Goal: Complete application form: Complete application form

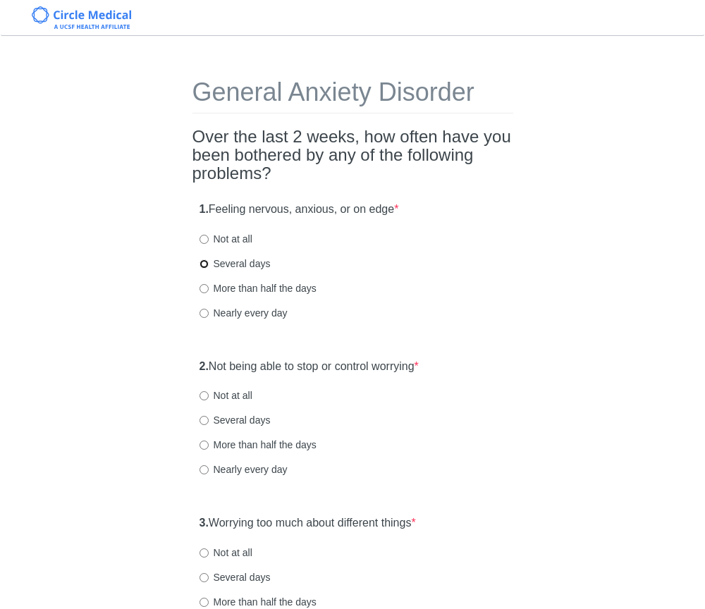
click at [206, 262] on input "Several days" at bounding box center [204, 264] width 9 height 9
radio input "true"
click at [204, 422] on input "Several days" at bounding box center [204, 420] width 9 height 9
radio input "true"
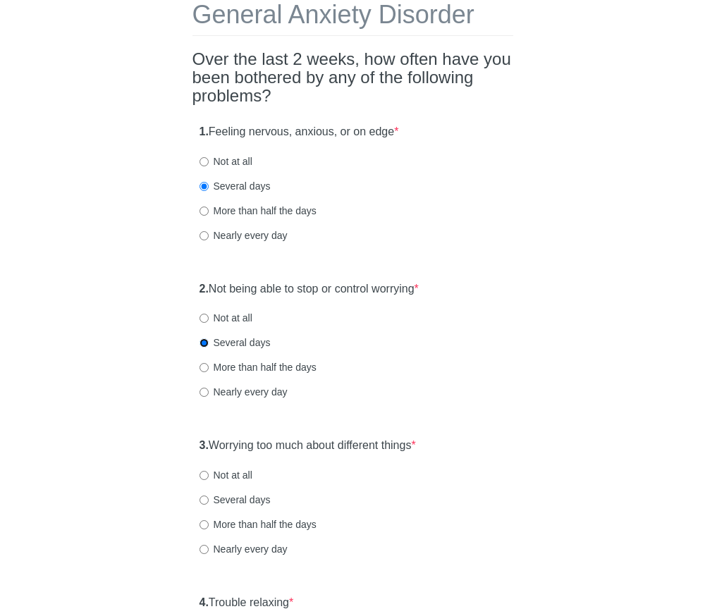
scroll to position [109, 0]
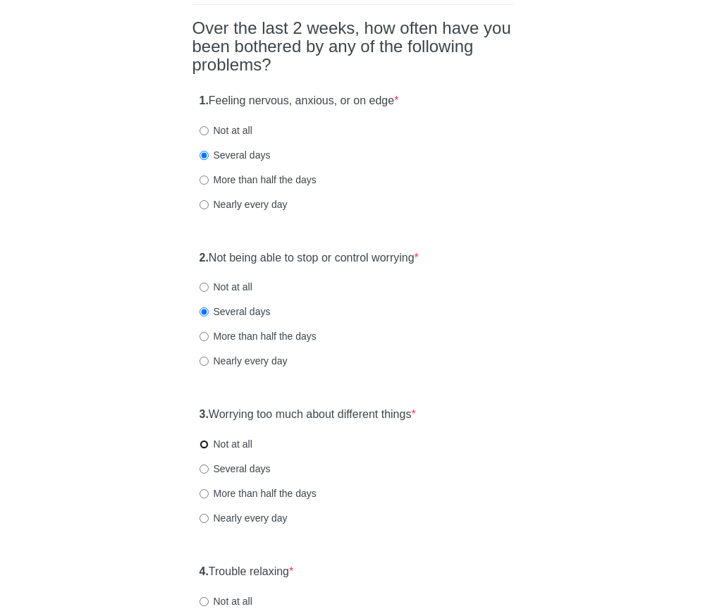
click at [205, 445] on input "Not at all" at bounding box center [204, 444] width 9 height 9
radio input "true"
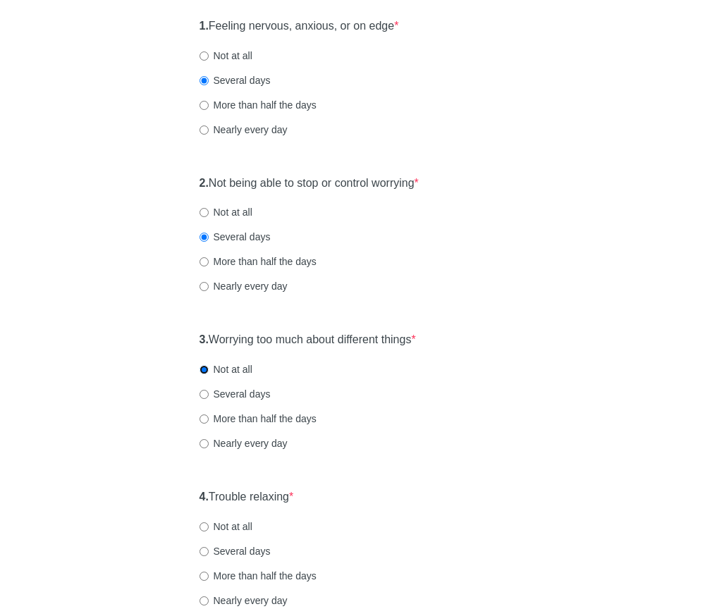
scroll to position [228, 0]
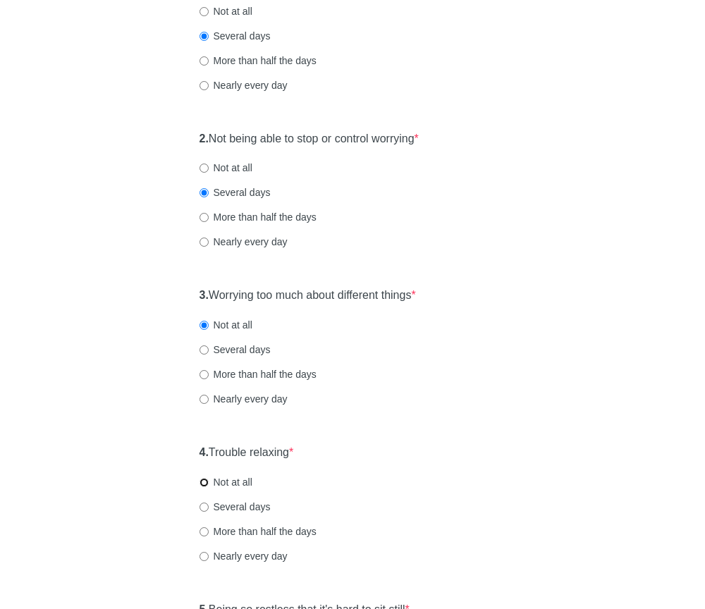
click at [204, 483] on input "Not at all" at bounding box center [204, 482] width 9 height 9
radio input "true"
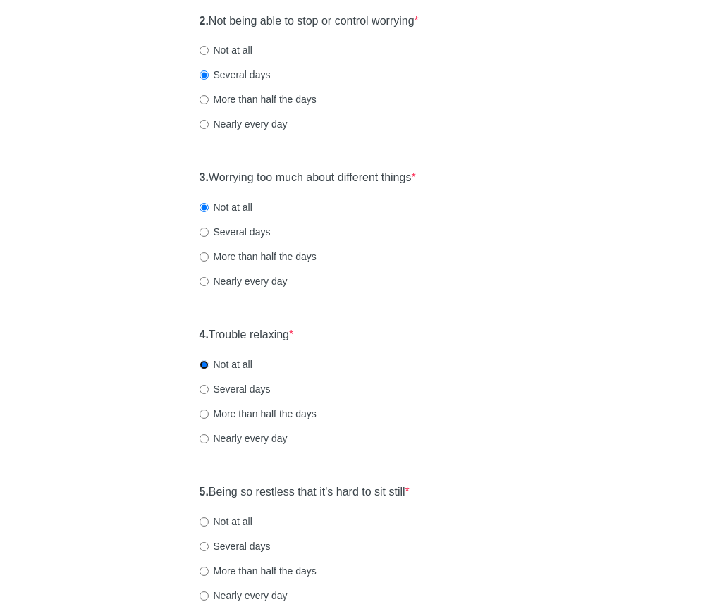
scroll to position [372, 0]
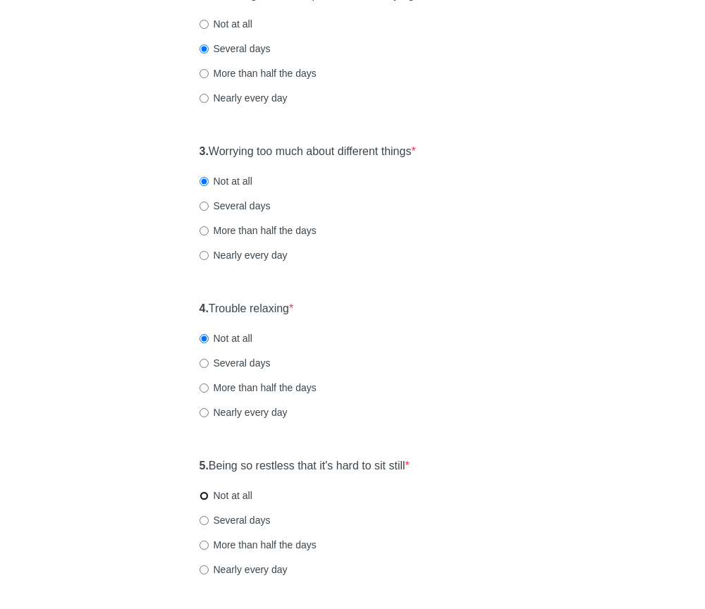
click at [207, 495] on input "Not at all" at bounding box center [204, 496] width 9 height 9
radio input "true"
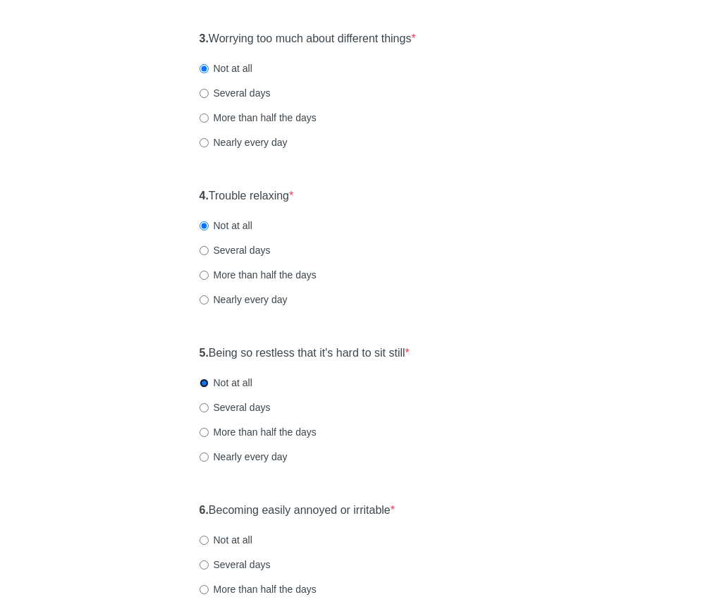
scroll to position [518, 0]
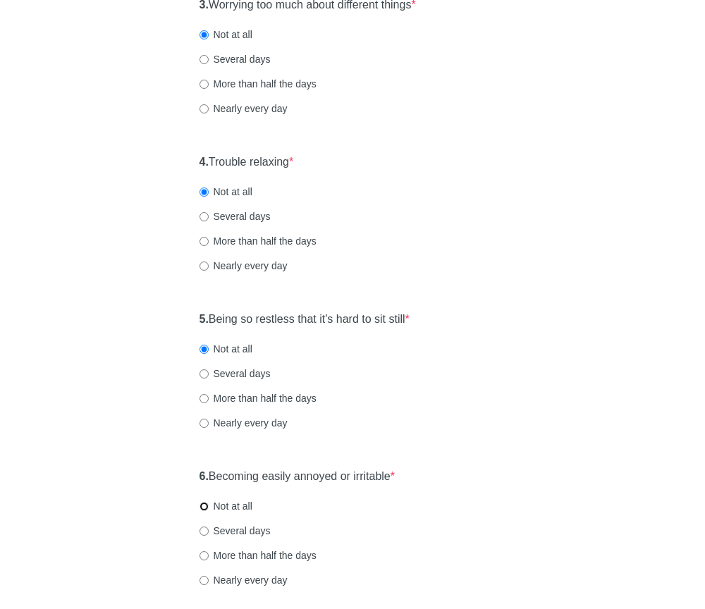
click at [202, 508] on input "Not at all" at bounding box center [204, 506] width 9 height 9
radio input "true"
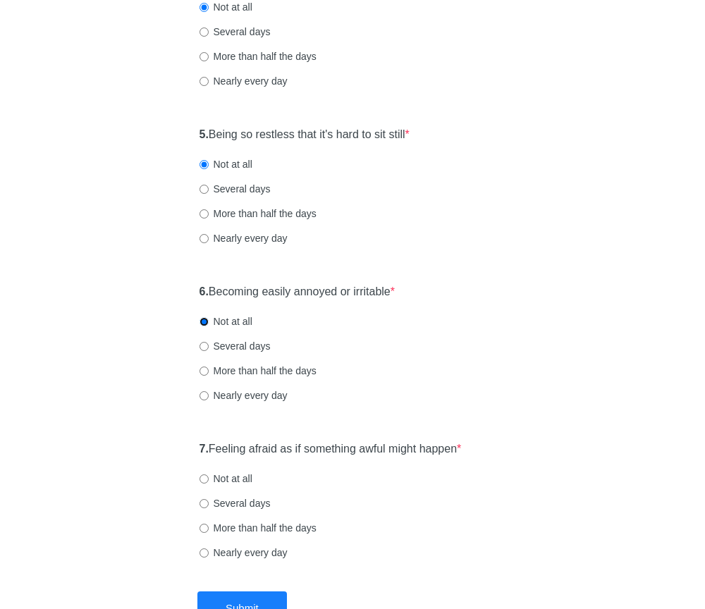
scroll to position [701, 0]
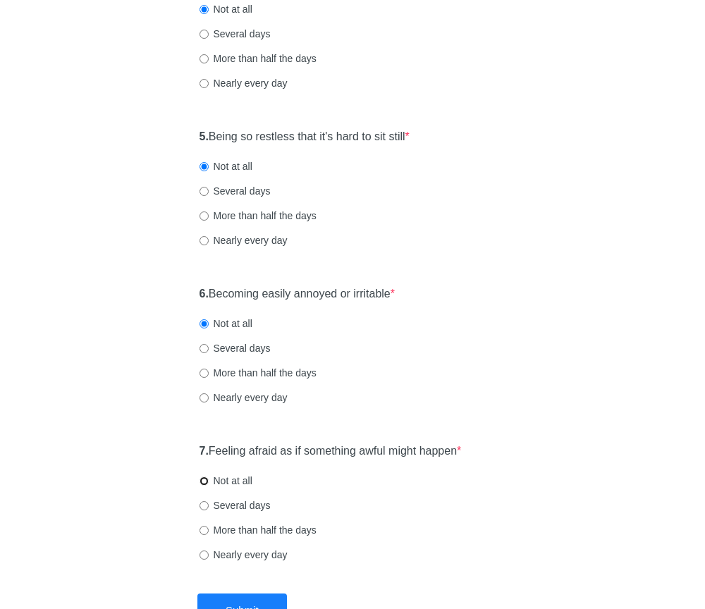
click at [204, 481] on input "Not at all" at bounding box center [204, 481] width 9 height 9
radio input "true"
click at [235, 596] on button "Submit" at bounding box center [243, 610] width 90 height 33
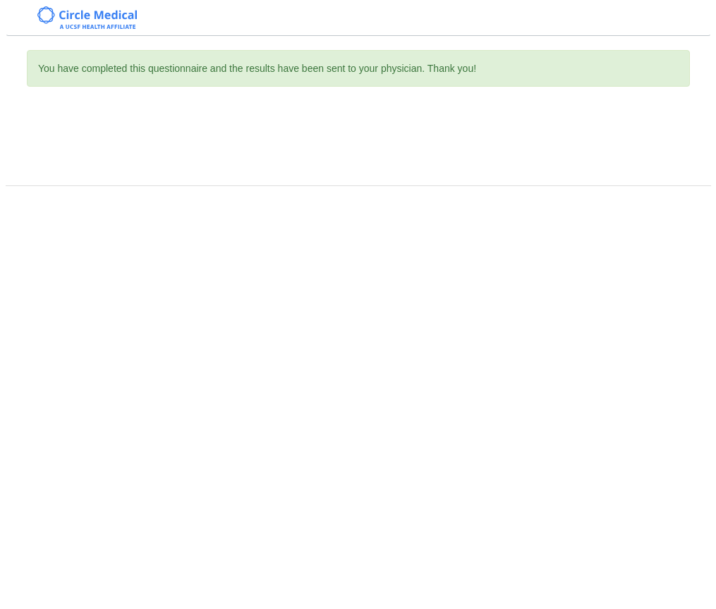
scroll to position [0, 0]
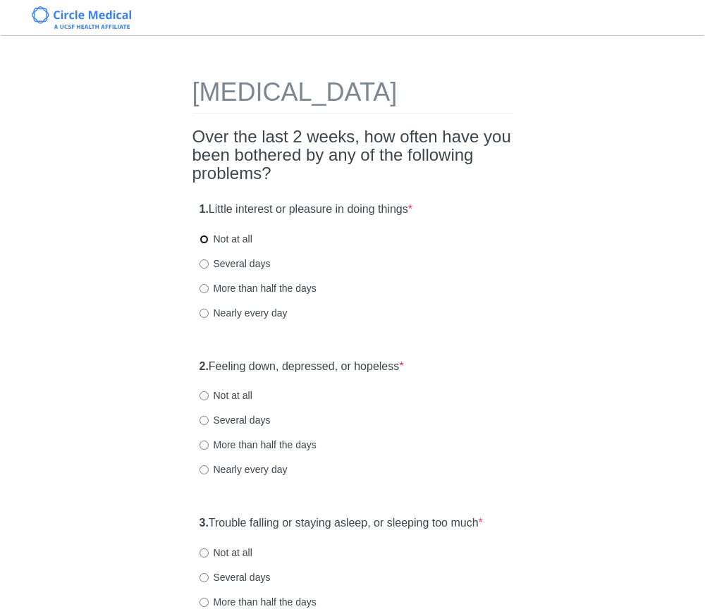
click at [207, 244] on input "Not at all" at bounding box center [204, 239] width 9 height 9
radio input "true"
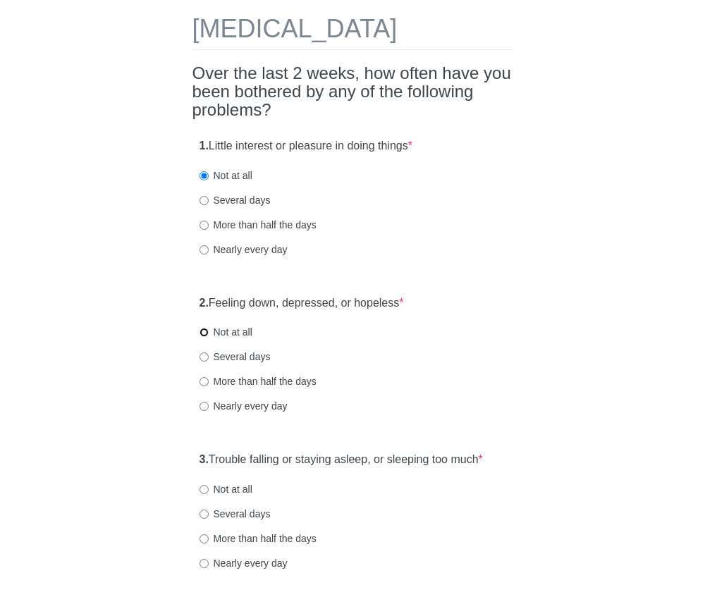
click at [206, 337] on input "Not at all" at bounding box center [204, 332] width 9 height 9
radio input "true"
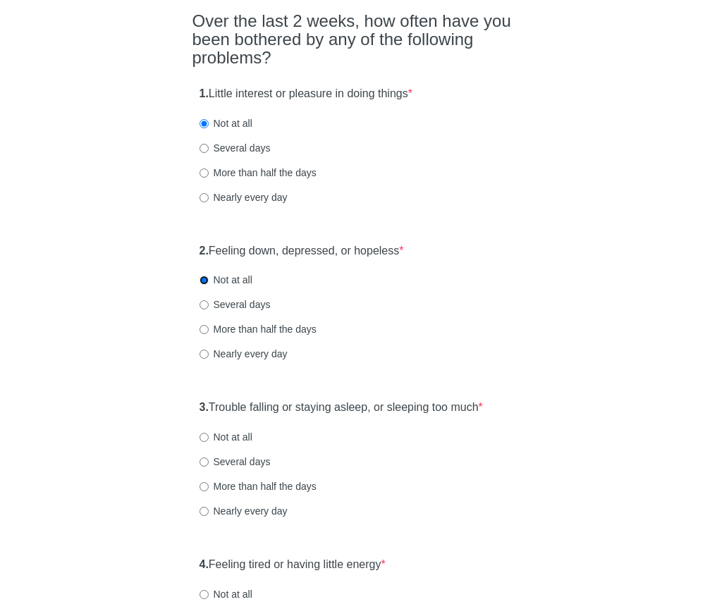
scroll to position [188, 0]
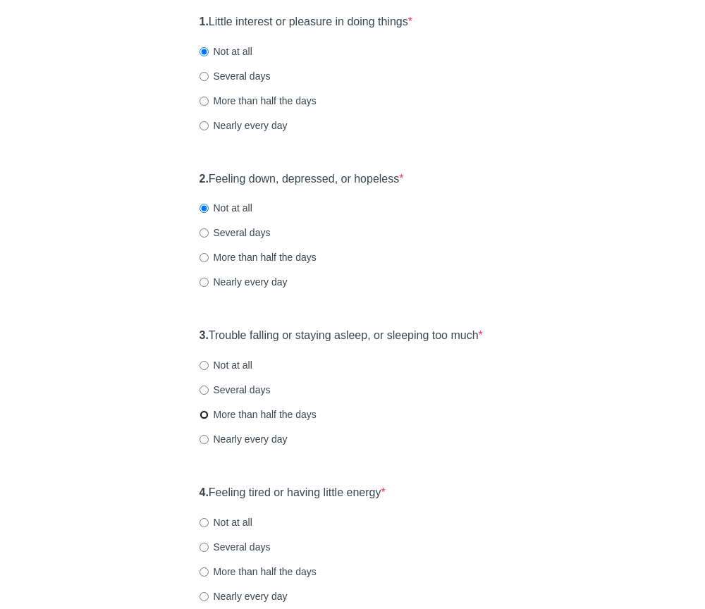
click at [206, 420] on input "More than half the days" at bounding box center [204, 415] width 9 height 9
radio input "true"
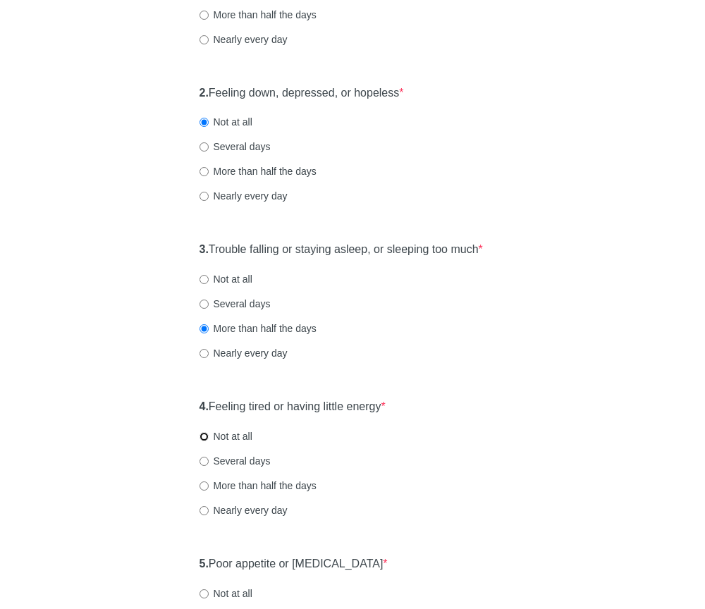
click at [202, 442] on input "Not at all" at bounding box center [204, 436] width 9 height 9
radio input "true"
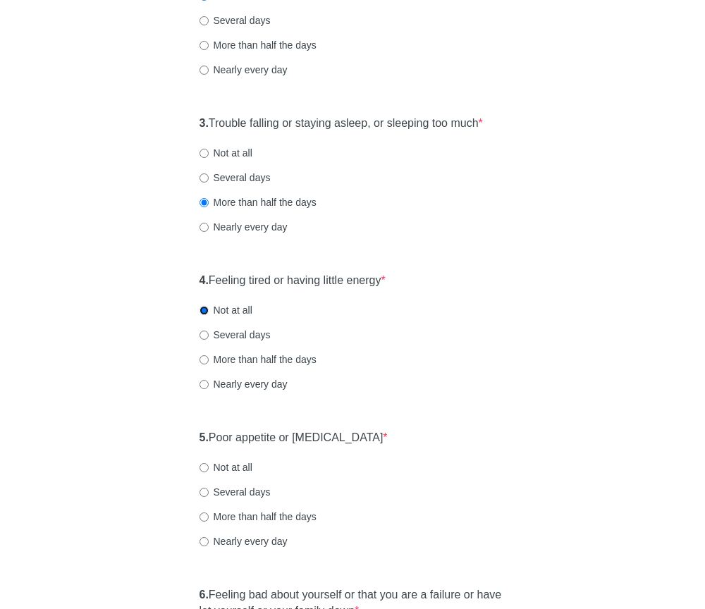
scroll to position [424, 0]
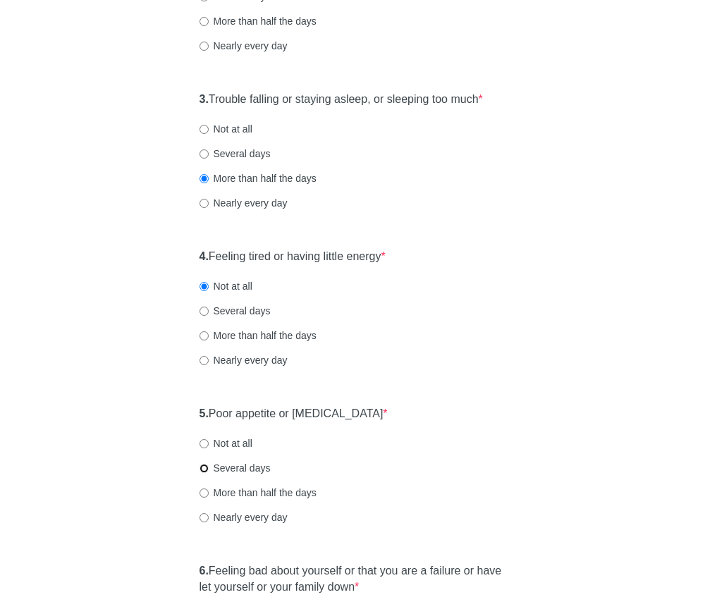
click at [205, 473] on input "Several days" at bounding box center [204, 468] width 9 height 9
radio input "true"
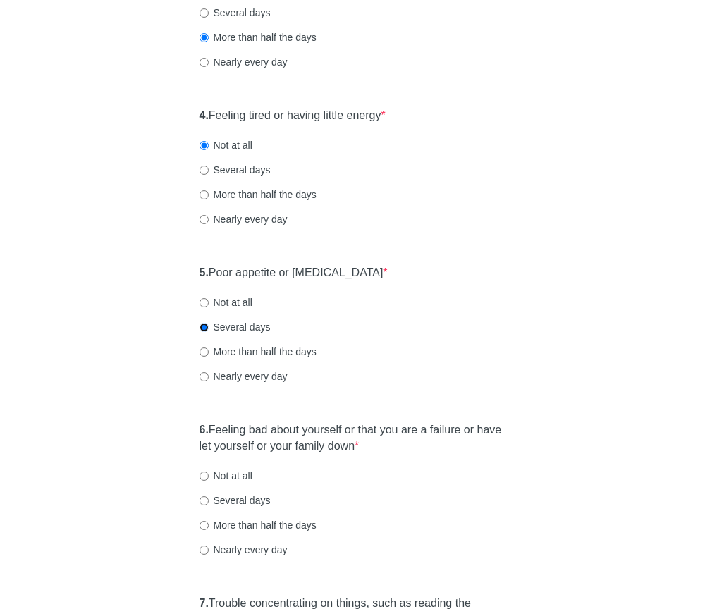
scroll to position [564, 0]
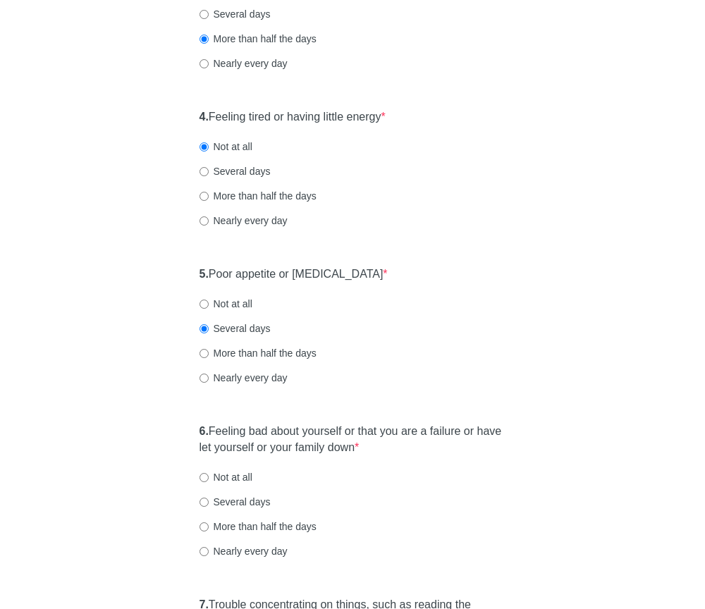
click at [207, 509] on label "Several days" at bounding box center [235, 502] width 71 height 14
click at [207, 507] on input "Several days" at bounding box center [204, 502] width 9 height 9
radio input "true"
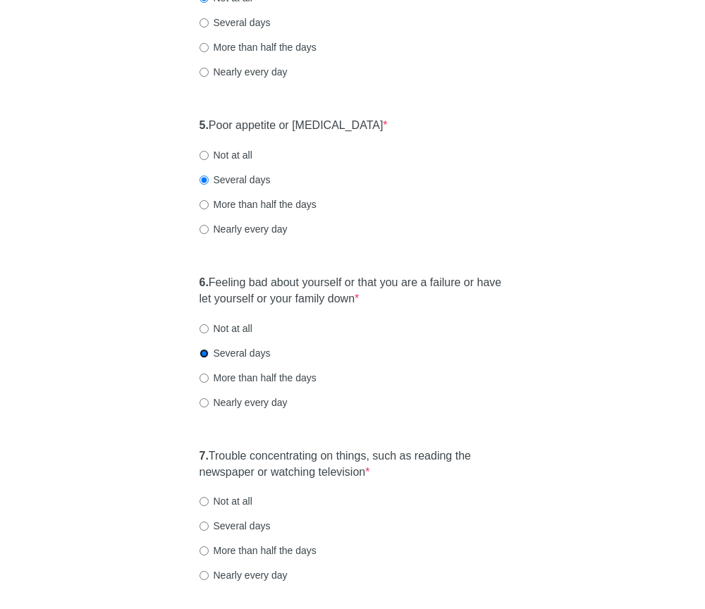
scroll to position [787, 0]
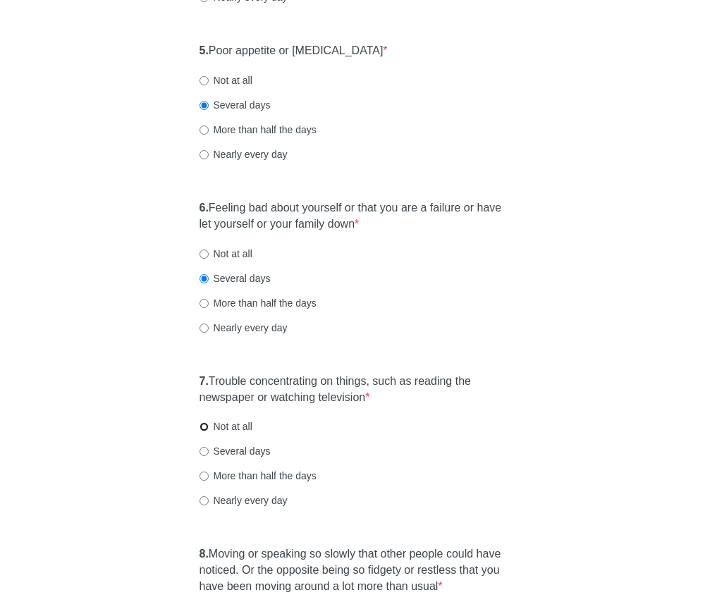
click at [203, 432] on input "Not at all" at bounding box center [204, 427] width 9 height 9
radio input "true"
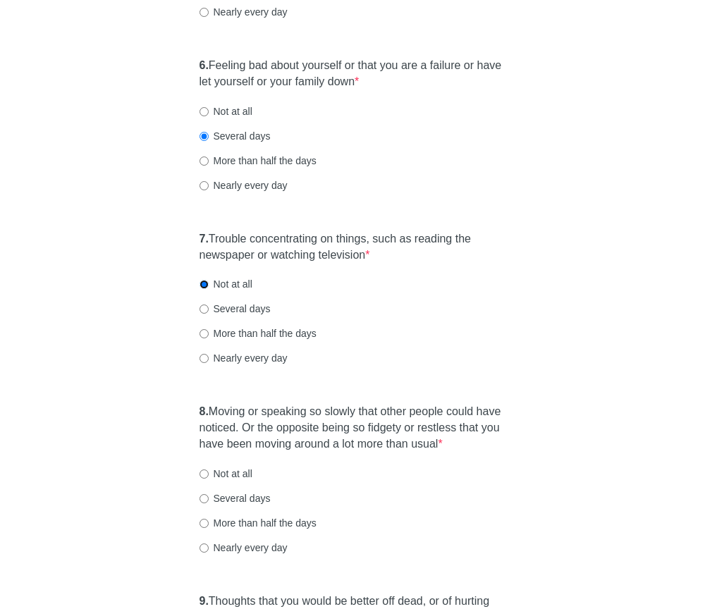
scroll to position [929, 0]
click at [203, 480] on input "Not at all" at bounding box center [204, 474] width 9 height 9
radio input "true"
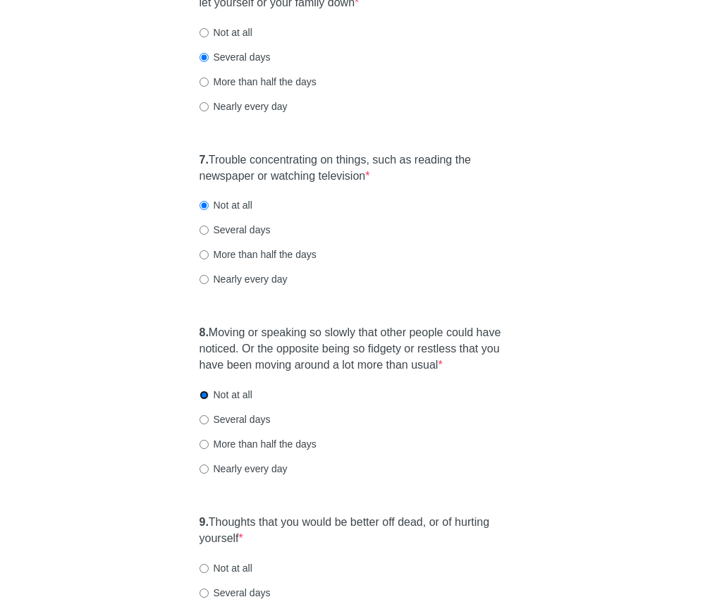
scroll to position [1067, 0]
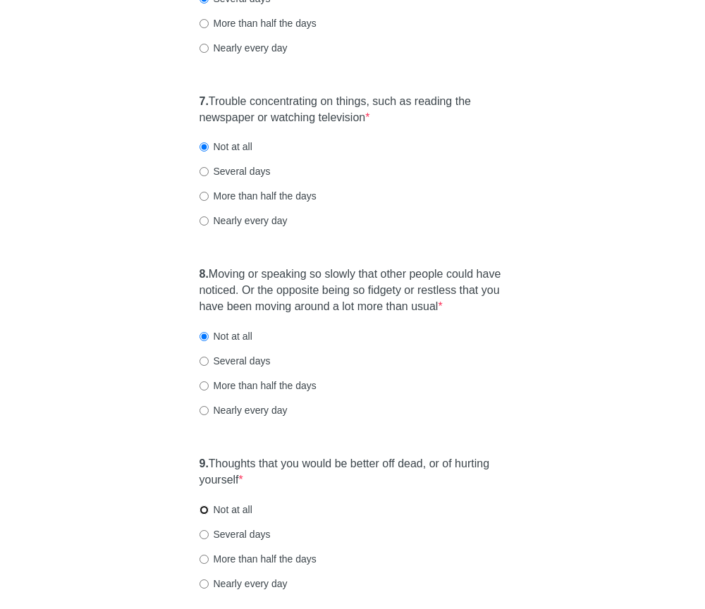
click at [204, 515] on input "Not at all" at bounding box center [204, 510] width 9 height 9
radio input "true"
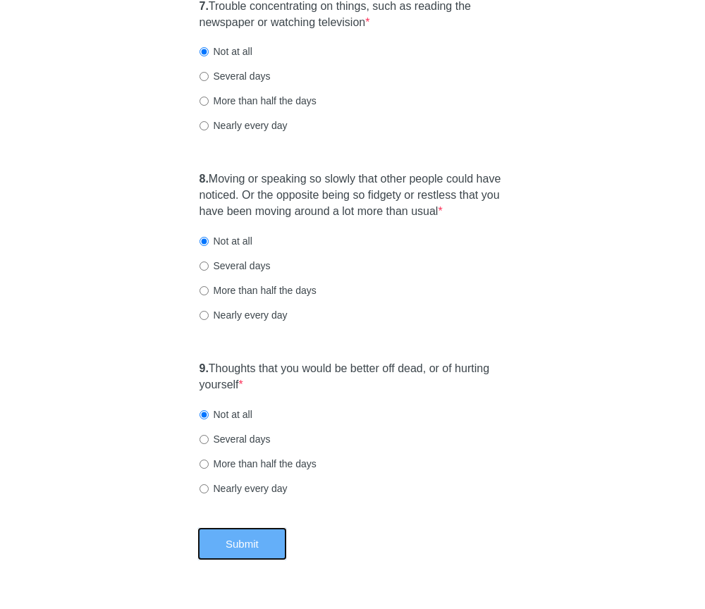
click at [238, 561] on button "Submit" at bounding box center [243, 544] width 90 height 33
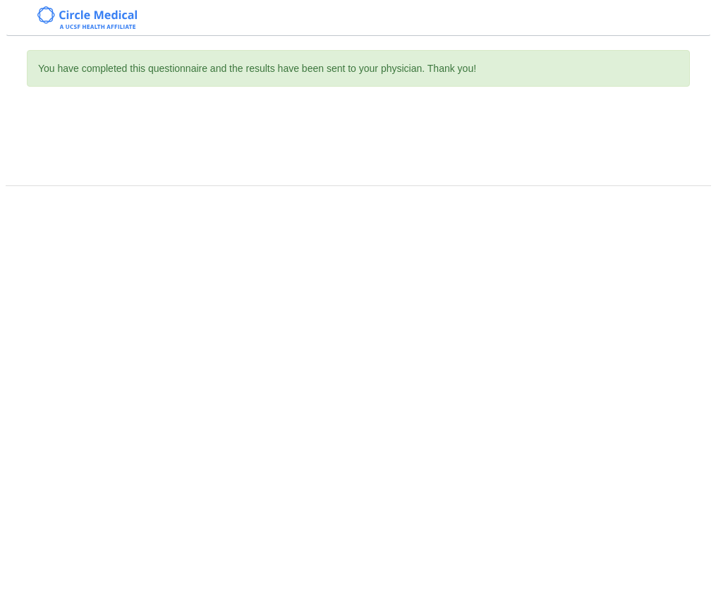
scroll to position [0, 0]
